Goal: Task Accomplishment & Management: Manage account settings

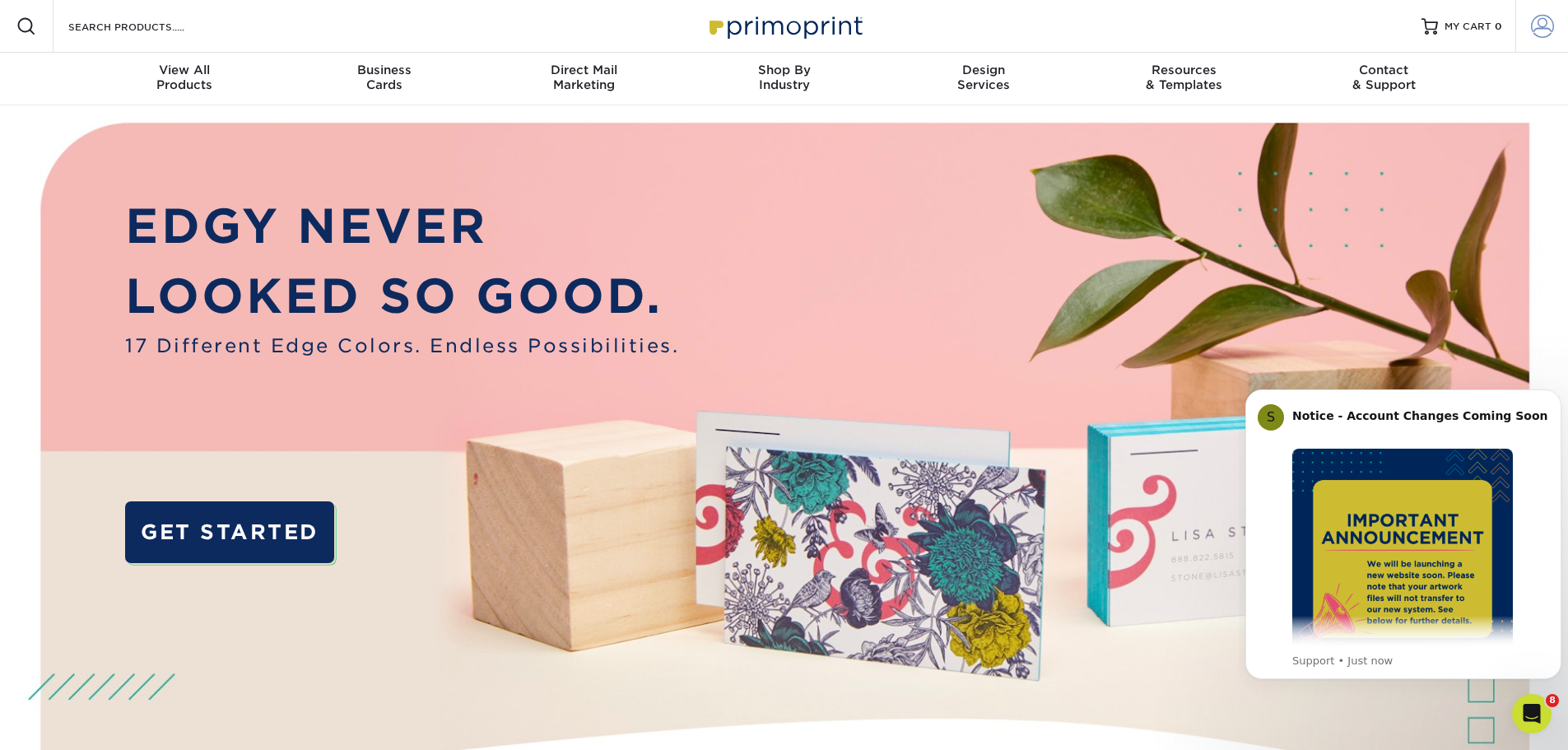
click at [1543, 22] on span at bounding box center [1542, 26] width 23 height 23
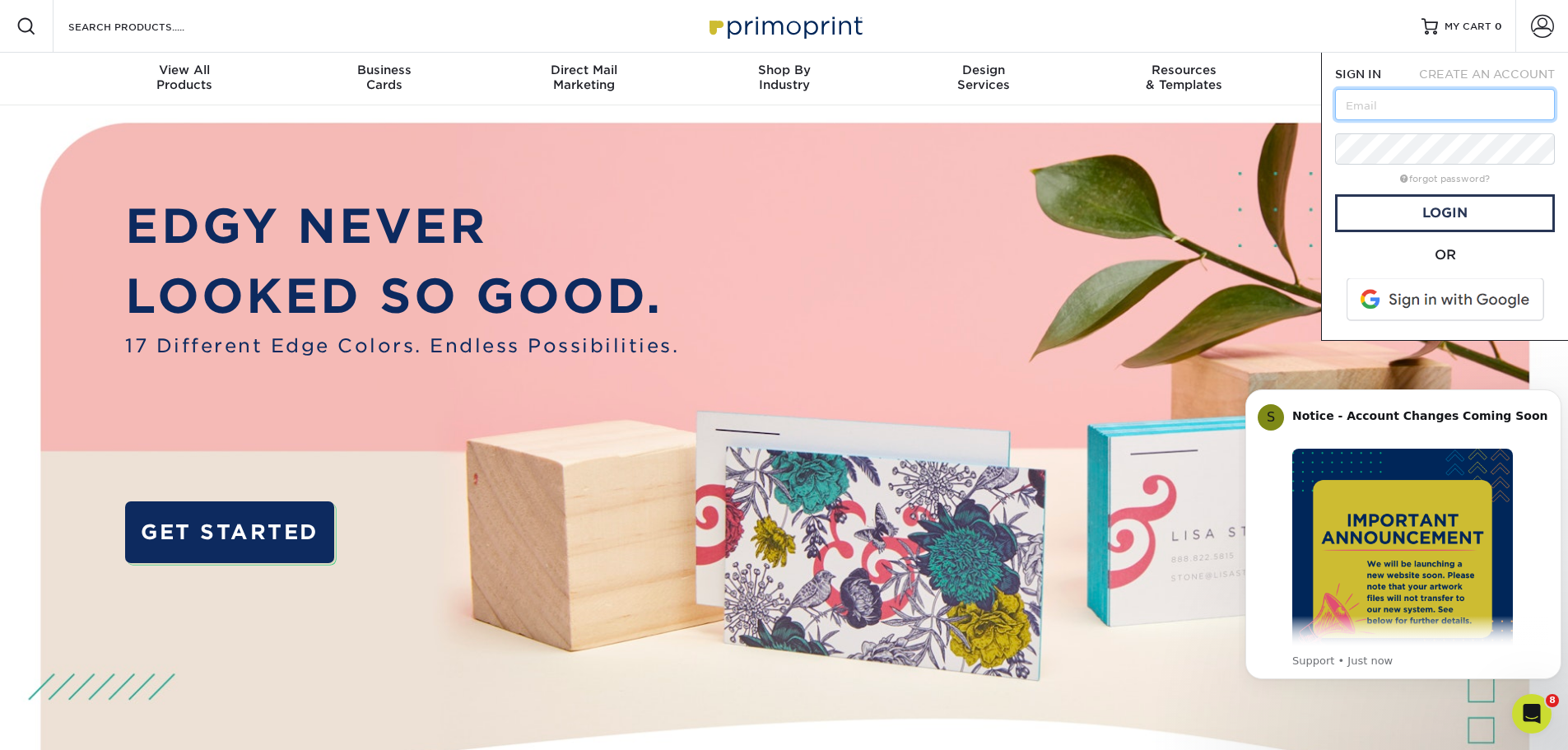
click at [1436, 100] on input "text" at bounding box center [1444, 105] width 219 height 32
type input "paul@myoncalltech.com"
click at [1415, 304] on span at bounding box center [1446, 299] width 210 height 43
